Goal: Information Seeking & Learning: Understand process/instructions

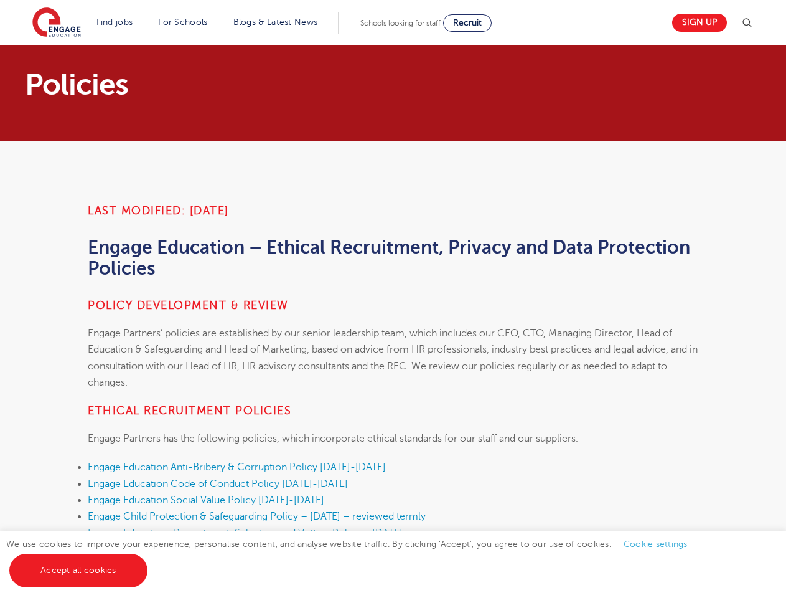
click at [393, 299] on h4 "Policy development & review" at bounding box center [393, 305] width 611 height 15
click at [752, 23] on img at bounding box center [747, 23] width 15 height 15
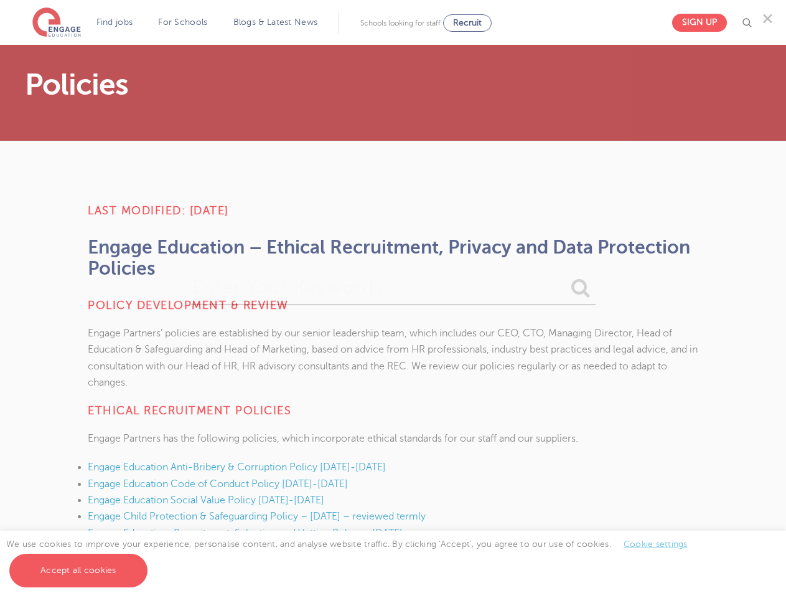
click at [655, 544] on div "✕" at bounding box center [393, 299] width 786 height 598
click at [78, 570] on div "✕" at bounding box center [393, 299] width 786 height 598
